Goal: Transaction & Acquisition: Purchase product/service

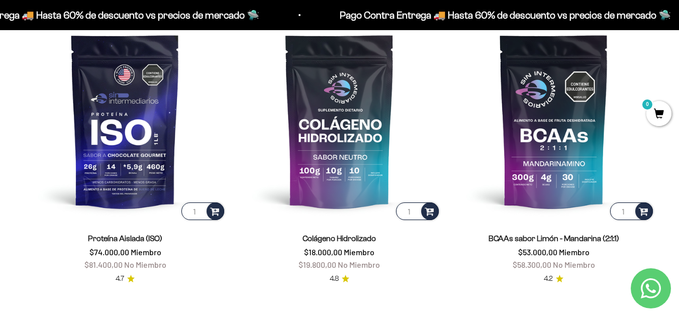
scroll to position [677, 0]
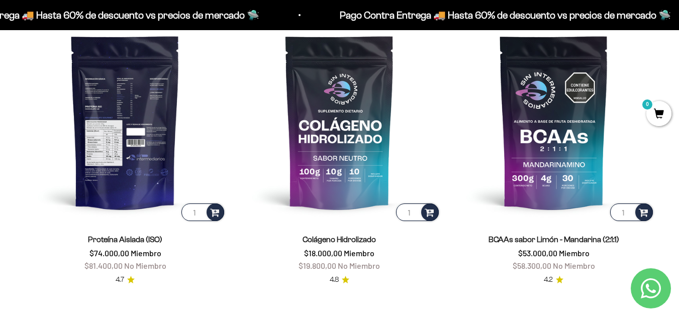
click at [106, 169] on img at bounding box center [125, 122] width 202 height 202
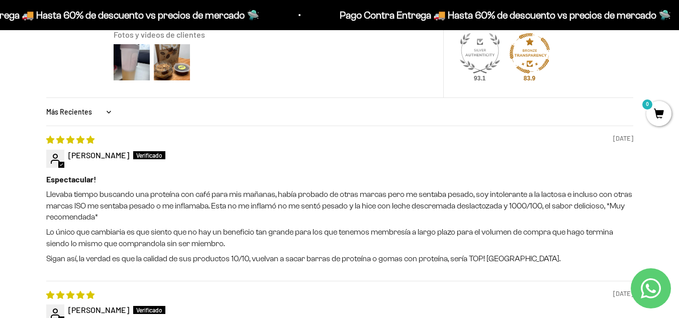
scroll to position [1041, 0]
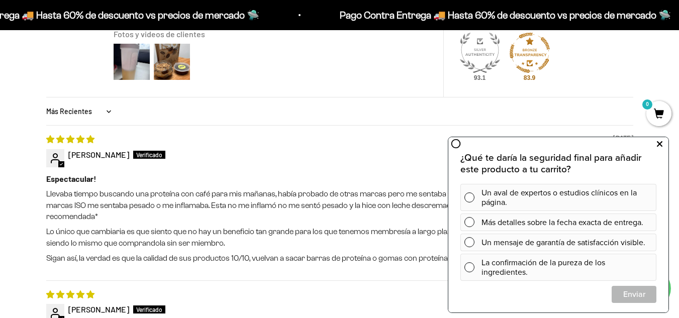
click at [660, 146] on icon at bounding box center [660, 144] width 6 height 13
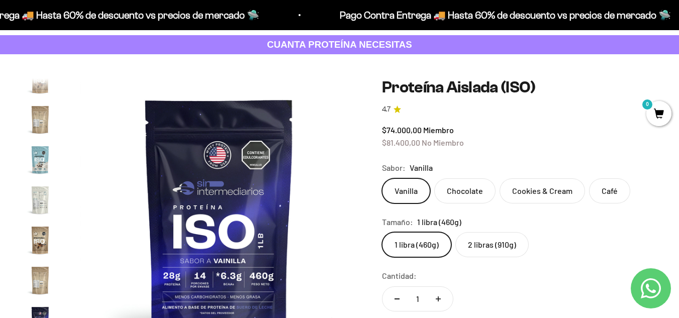
scroll to position [51, 0]
